Goal: Information Seeking & Learning: Learn about a topic

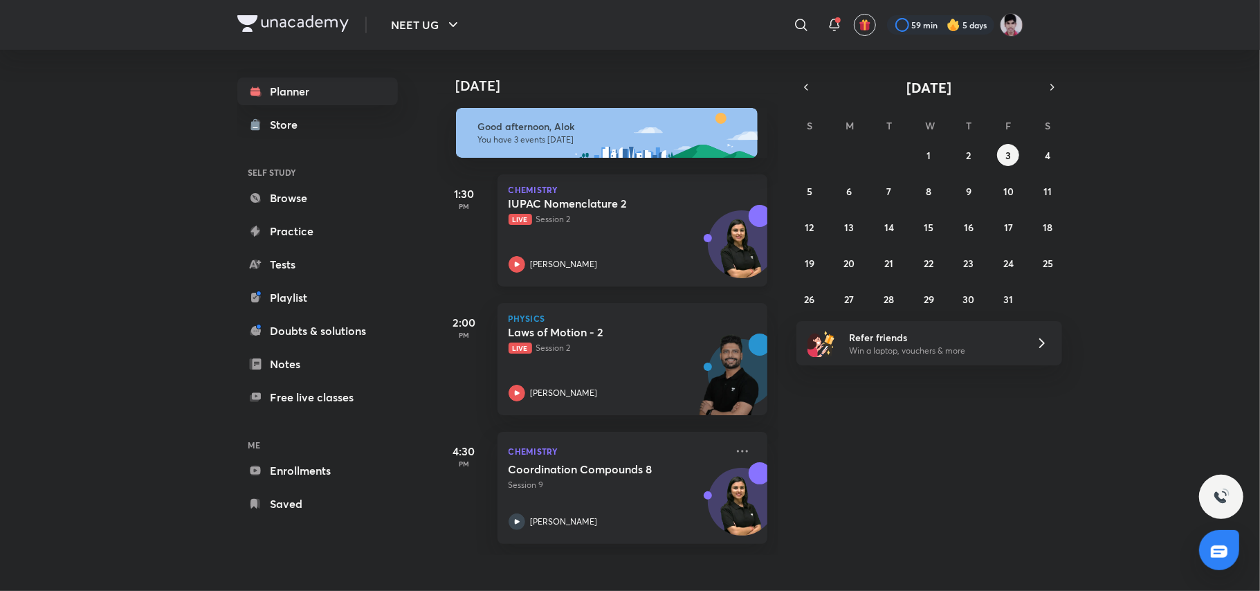
click at [581, 208] on h5 "IUPAC Nomenclature 2" at bounding box center [595, 204] width 172 height 14
click at [621, 367] on div "Laws of Motion - 2 Live Session 2 [PERSON_NAME]" at bounding box center [617, 363] width 217 height 76
